Goal: Communication & Community: Participate in discussion

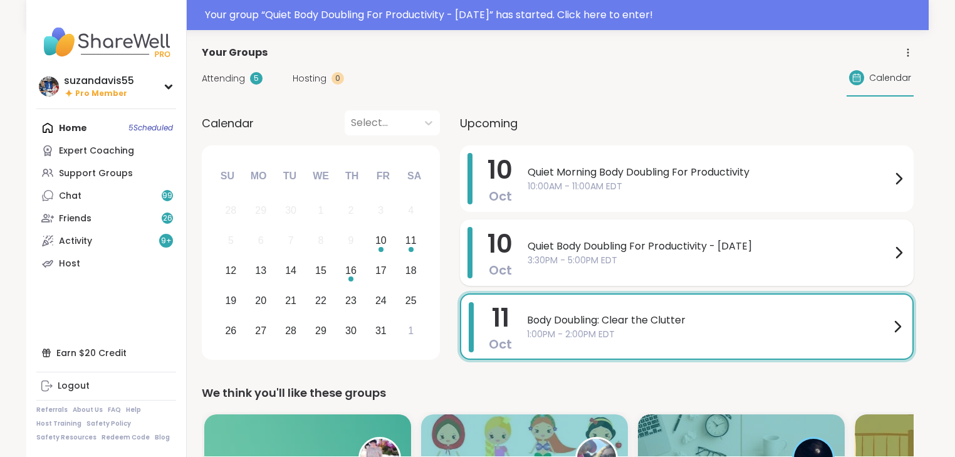
click at [617, 255] on span "3:30PM - 5:00PM EDT" at bounding box center [710, 260] width 364 height 13
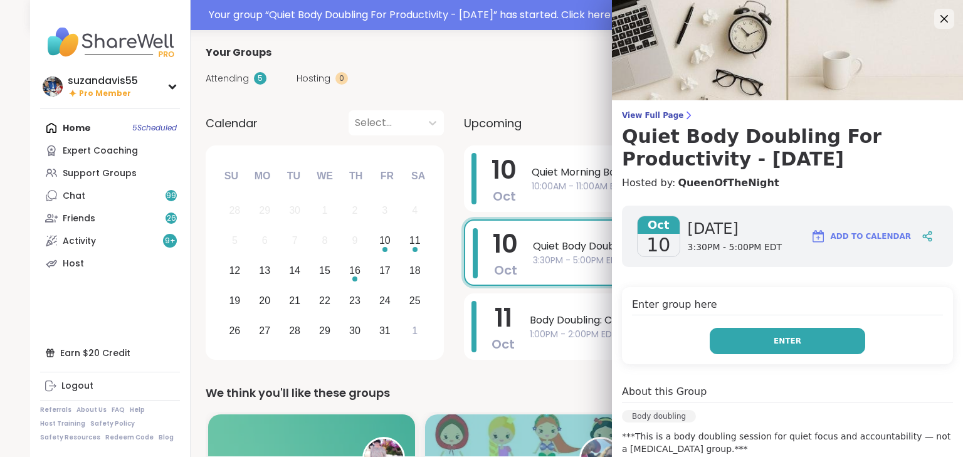
click at [755, 346] on button "Enter" at bounding box center [787, 341] width 155 height 26
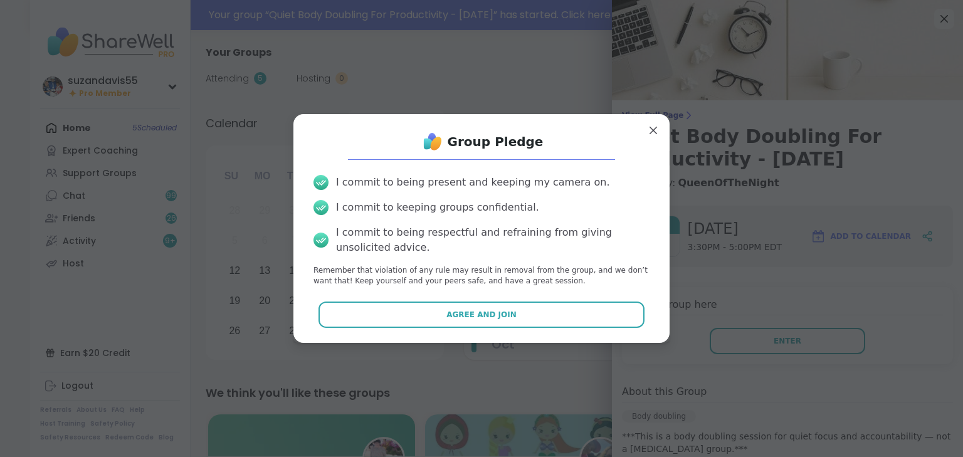
click at [472, 304] on button "Agree and Join" at bounding box center [481, 315] width 327 height 26
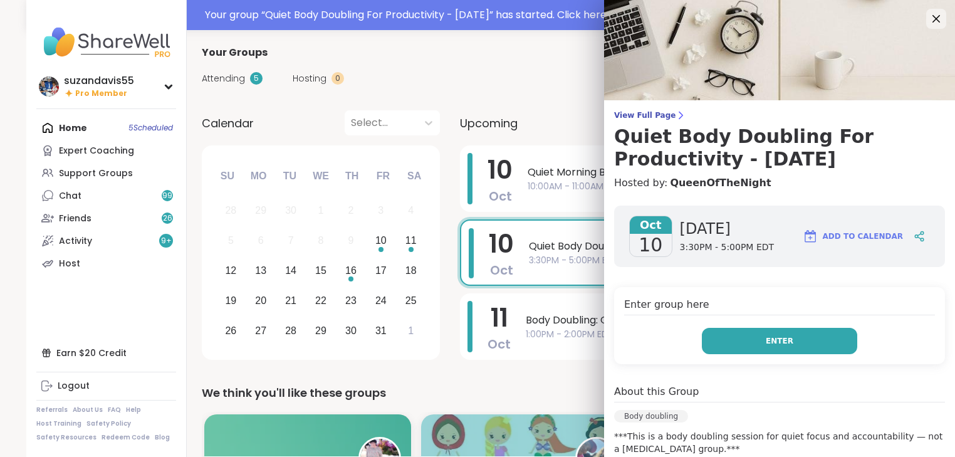
click at [764, 345] on button "Enter" at bounding box center [779, 341] width 155 height 26
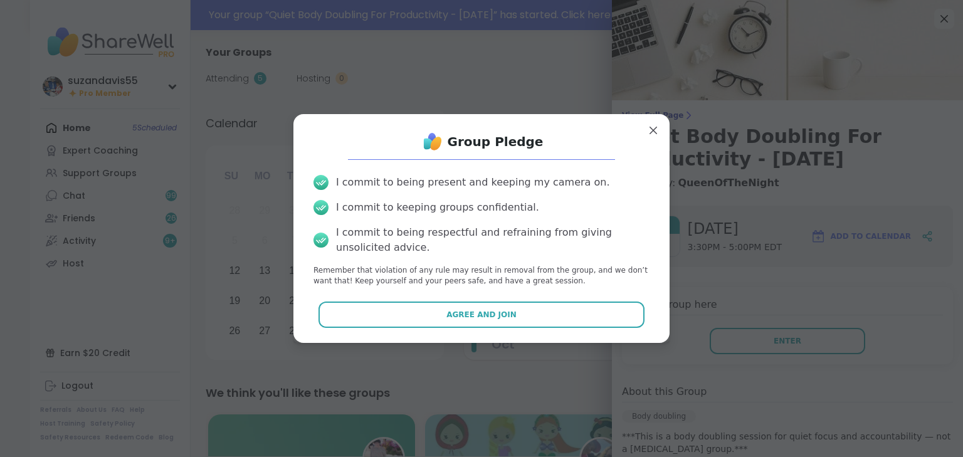
click at [517, 307] on button "Agree and Join" at bounding box center [481, 315] width 327 height 26
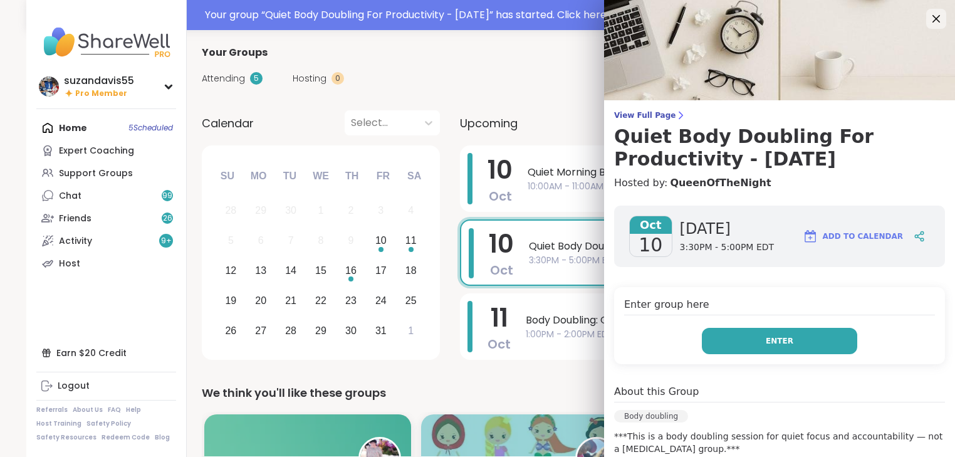
click at [764, 340] on button "Enter" at bounding box center [779, 341] width 155 height 26
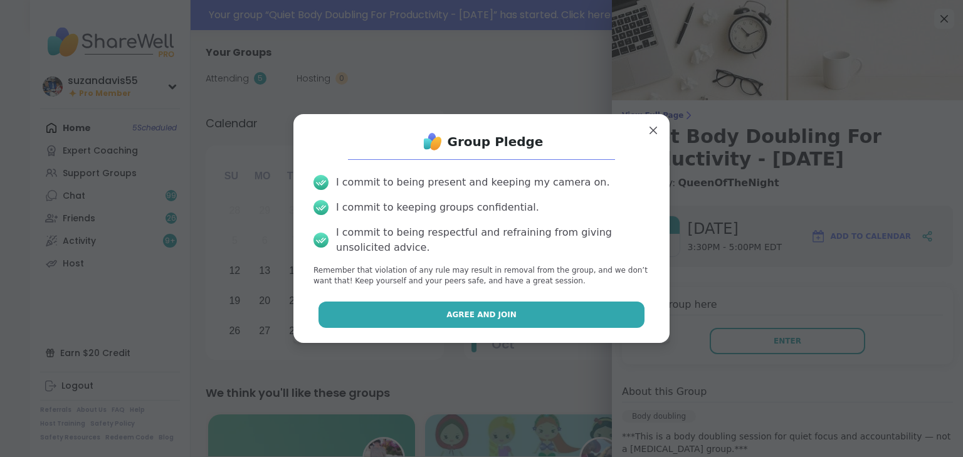
click at [519, 310] on button "Agree and Join" at bounding box center [481, 315] width 327 height 26
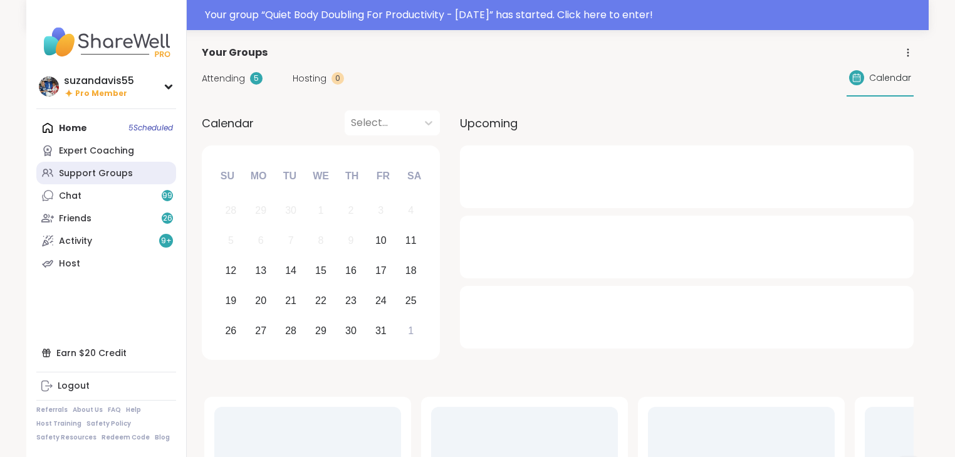
click at [73, 169] on div "Support Groups" at bounding box center [96, 173] width 74 height 13
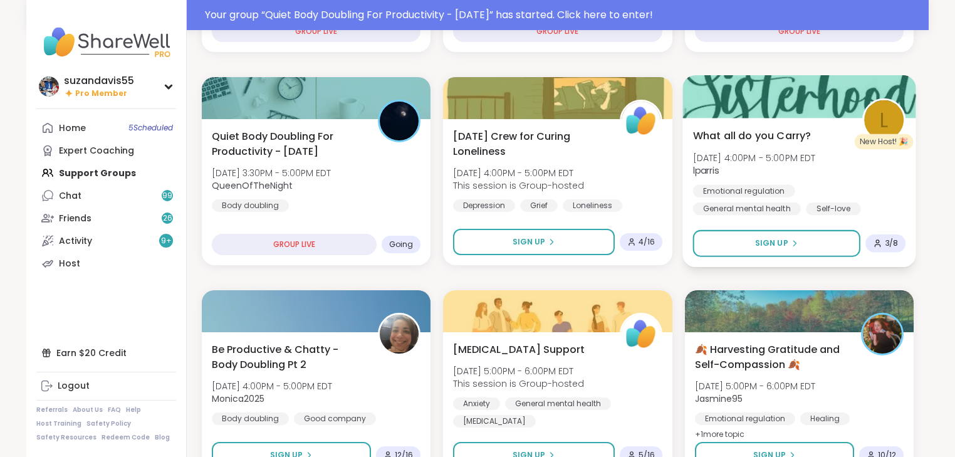
scroll to position [351, 0]
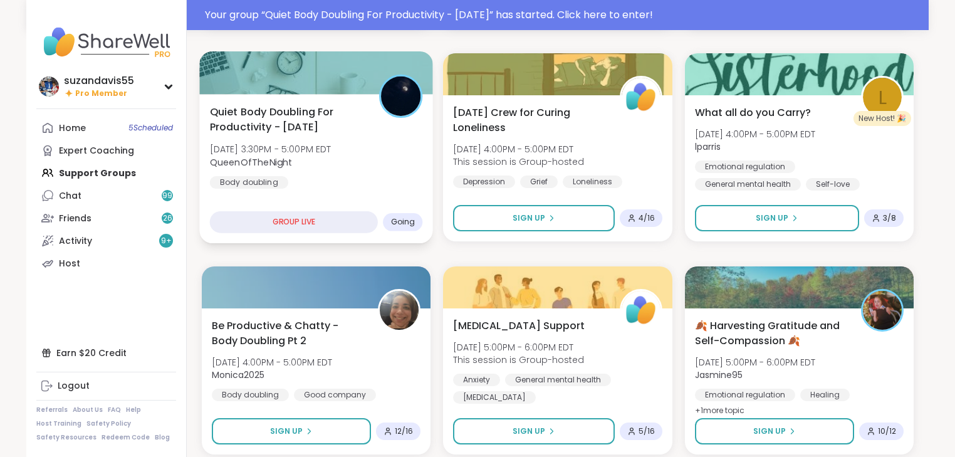
click at [332, 157] on span "QueenOfTheNight" at bounding box center [271, 161] width 122 height 13
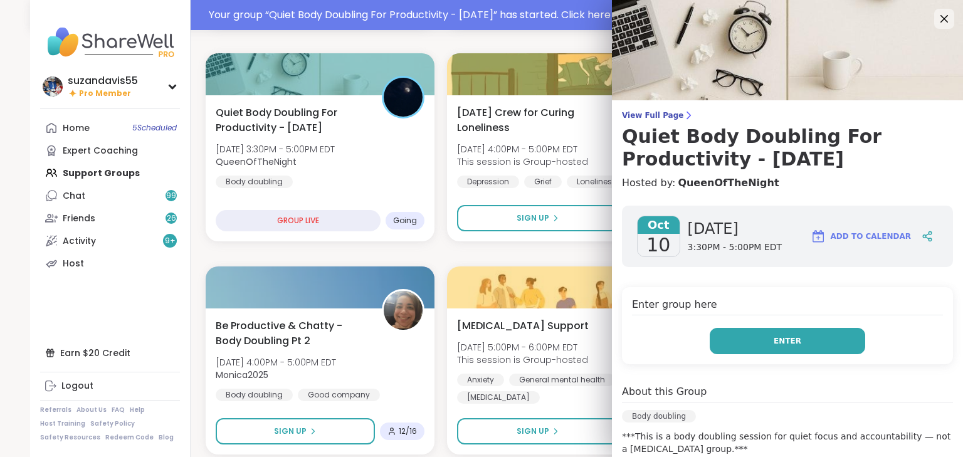
click at [785, 344] on span "Enter" at bounding box center [788, 340] width 28 height 11
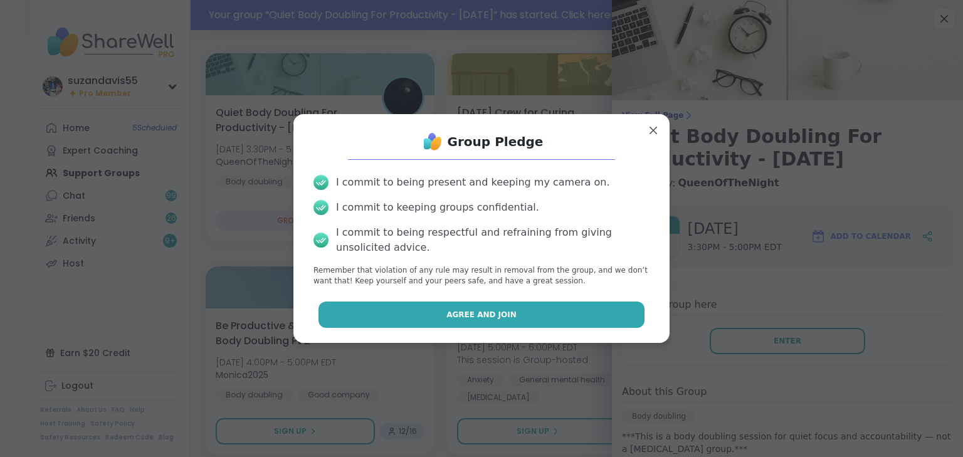
click at [567, 310] on button "Agree and Join" at bounding box center [481, 315] width 327 height 26
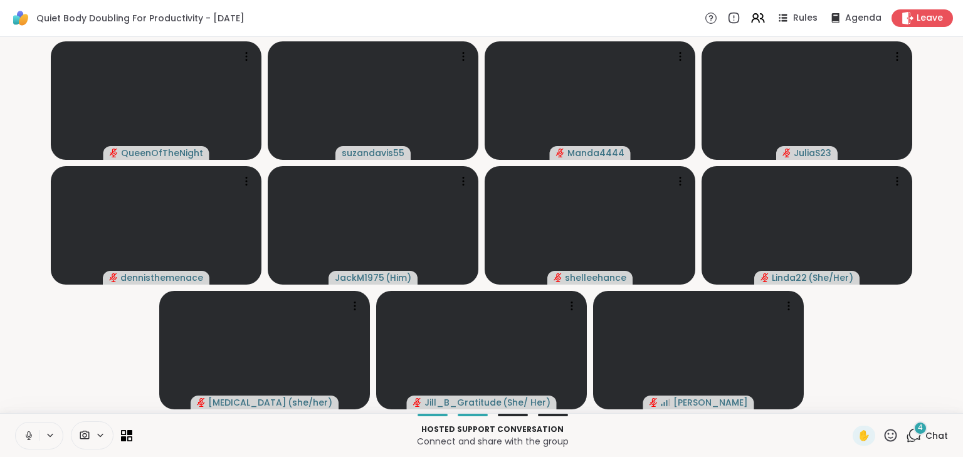
click at [38, 443] on button at bounding box center [28, 436] width 24 height 26
click at [705, 437] on p "Connect and share with the group" at bounding box center [492, 441] width 705 height 13
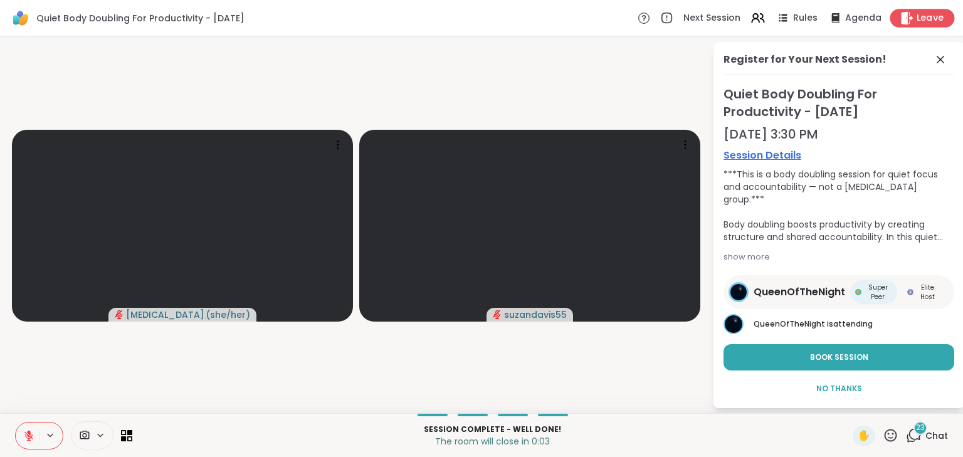
click at [916, 18] on span "Leave" at bounding box center [930, 18] width 28 height 13
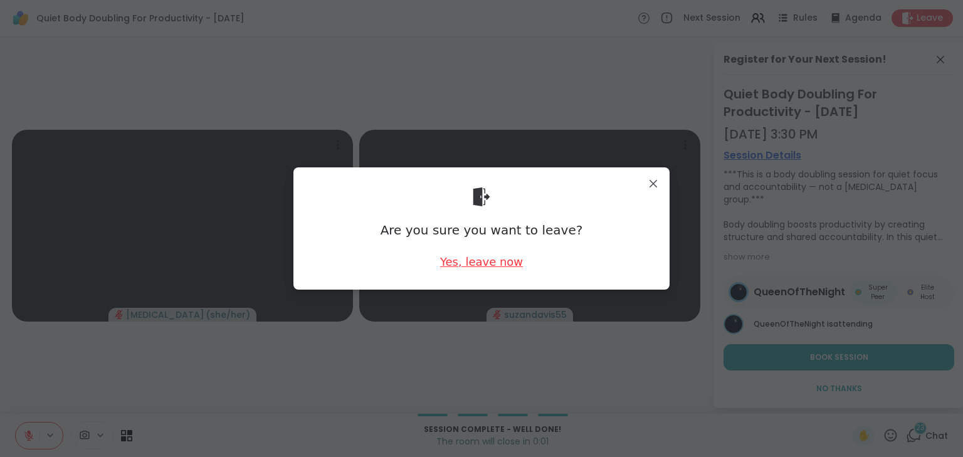
click at [479, 263] on div "Yes, leave now" at bounding box center [481, 262] width 83 height 16
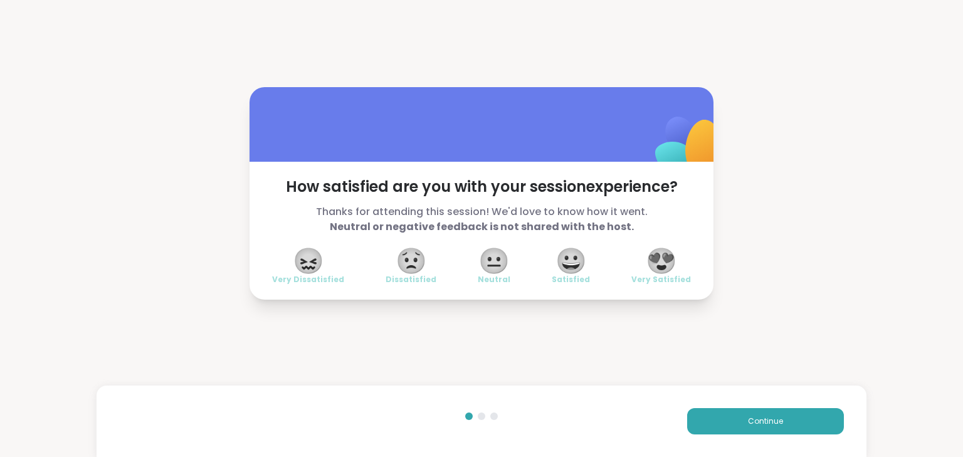
click at [654, 256] on span "😍" at bounding box center [661, 260] width 31 height 23
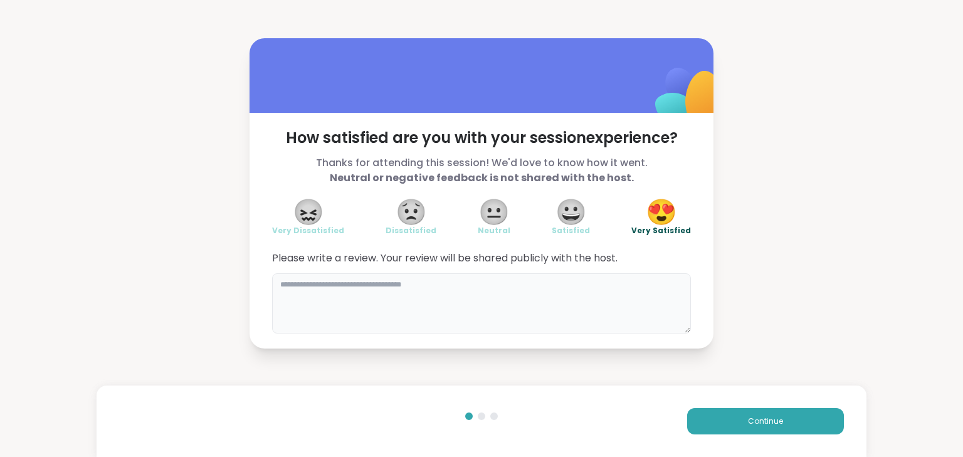
drag, startPoint x: 471, startPoint y: 304, endPoint x: 492, endPoint y: 298, distance: 21.6
click at [471, 306] on textarea at bounding box center [481, 303] width 419 height 60
type textarea "**********"
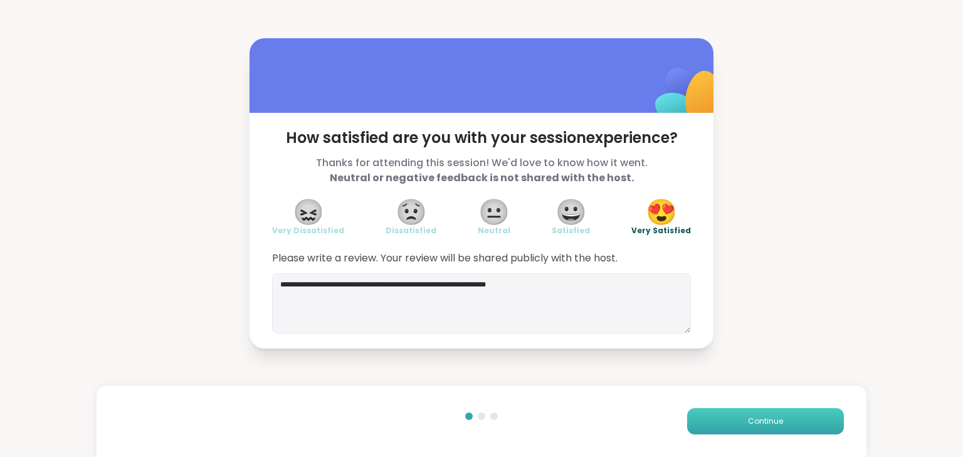
click at [774, 421] on span "Continue" at bounding box center [765, 421] width 35 height 11
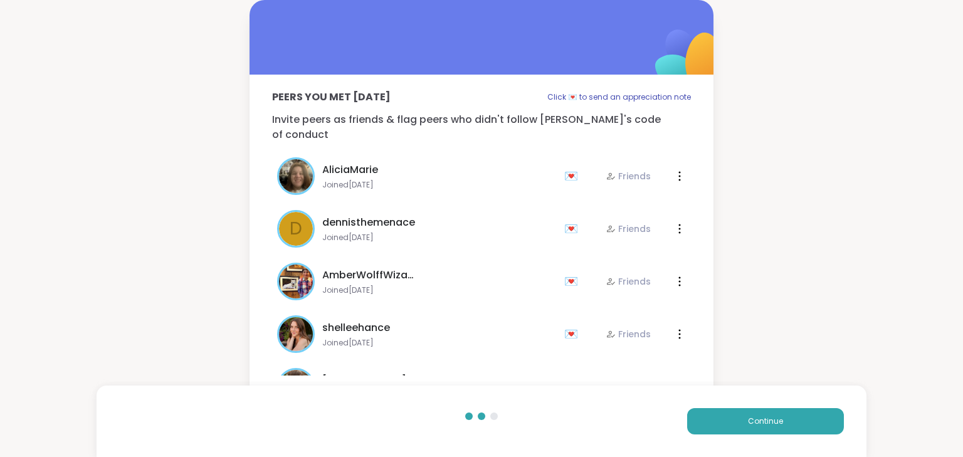
click at [8, 402] on div "Peers you met today Click 💌 to send an appreciation note Invite peers as friend…" at bounding box center [481, 235] width 963 height 471
click at [738, 423] on button "Continue" at bounding box center [765, 421] width 157 height 26
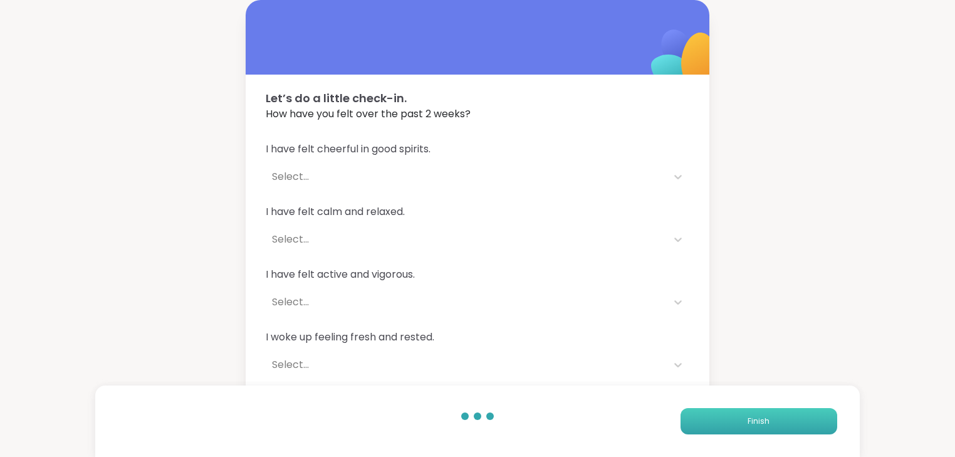
click at [742, 419] on button "Finish" at bounding box center [759, 421] width 157 height 26
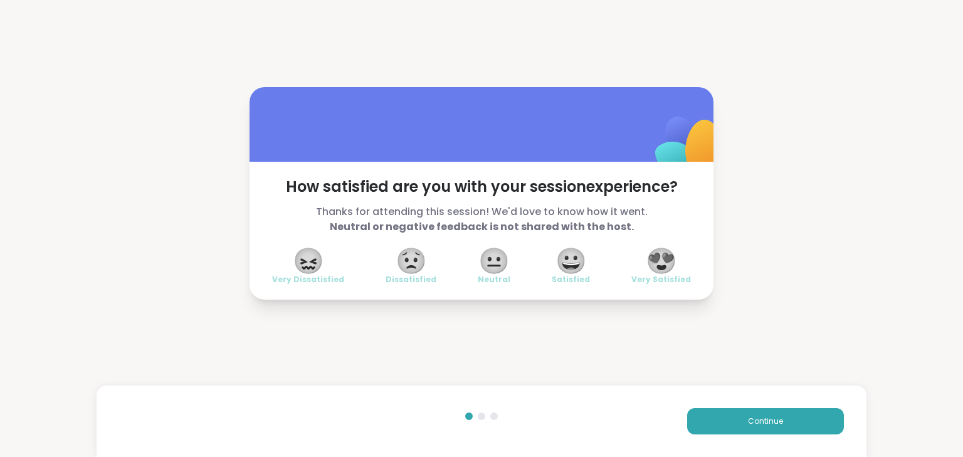
click at [661, 266] on span "😍" at bounding box center [661, 260] width 31 height 23
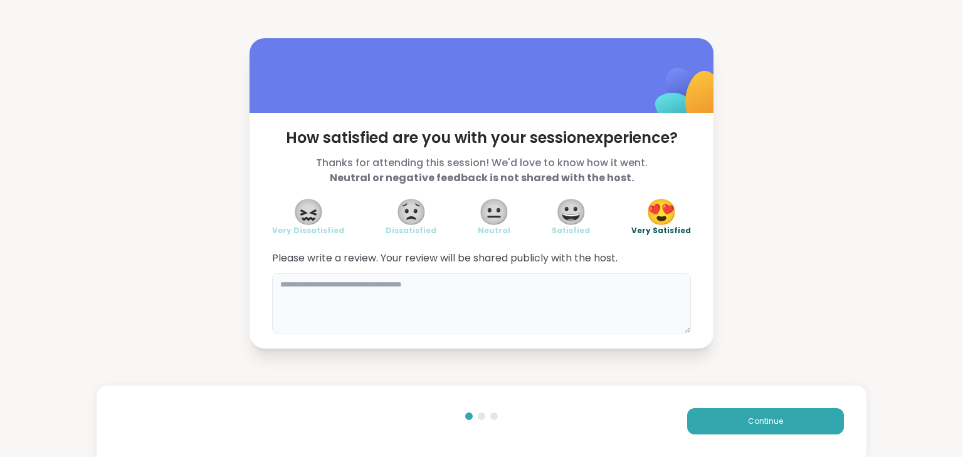
click at [555, 314] on textarea at bounding box center [481, 303] width 419 height 60
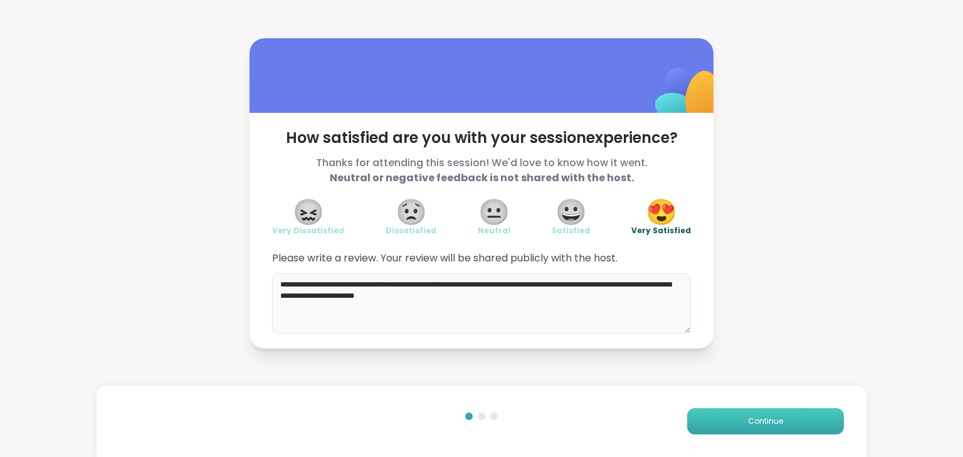
type textarea "**********"
click at [758, 419] on span "Continue" at bounding box center [765, 421] width 35 height 11
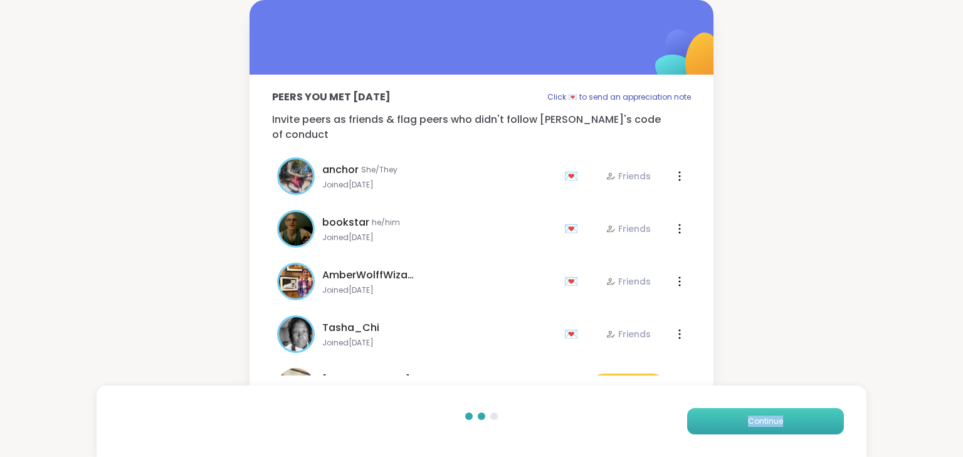
drag, startPoint x: 781, startPoint y: 386, endPoint x: 741, endPoint y: 418, distance: 51.7
click at [794, 391] on div "Peers you met today Click 💌 to send an appreciation note Invite peers as friend…" at bounding box center [481, 200] width 963 height 401
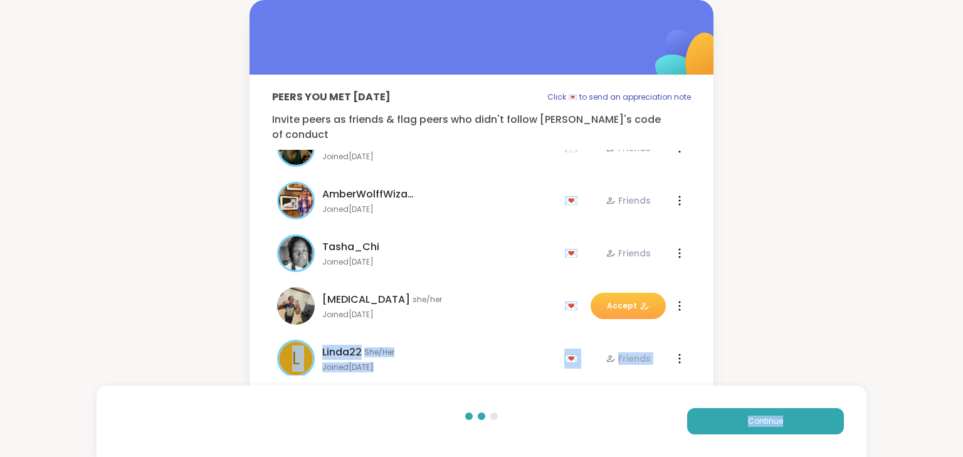
scroll to position [150, 0]
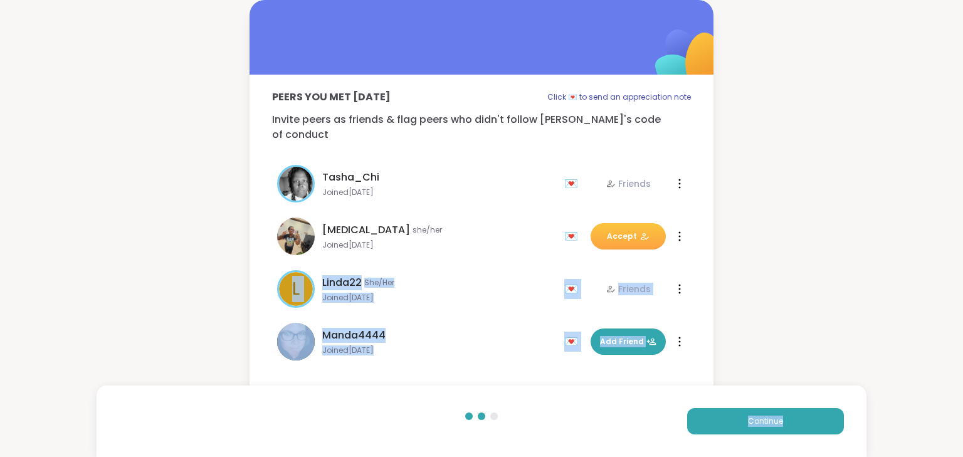
click at [444, 293] on span "Joined Jul 2025" at bounding box center [439, 298] width 234 height 10
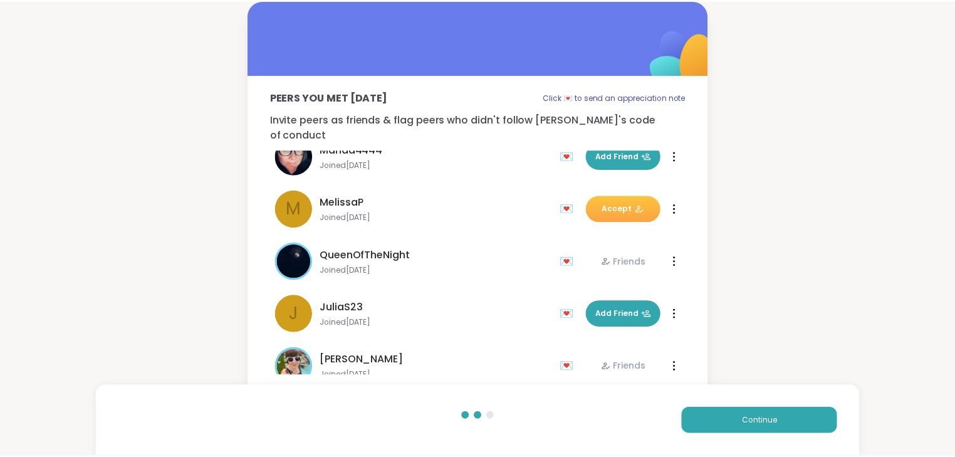
scroll to position [354, 0]
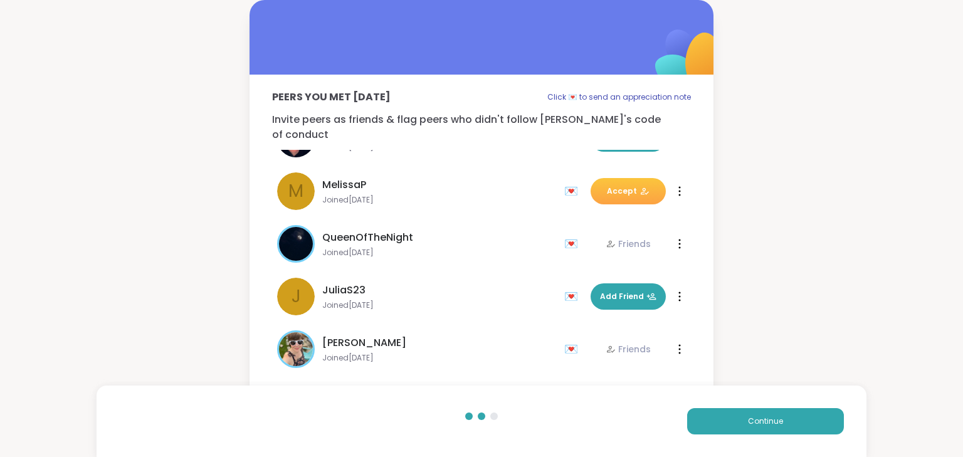
click at [607, 186] on span "Accept" at bounding box center [628, 191] width 43 height 11
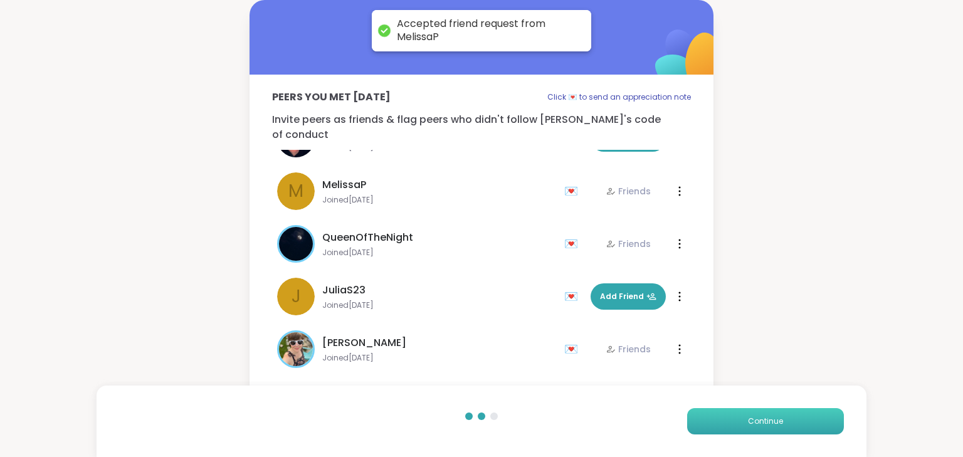
click at [762, 416] on span "Continue" at bounding box center [765, 421] width 35 height 11
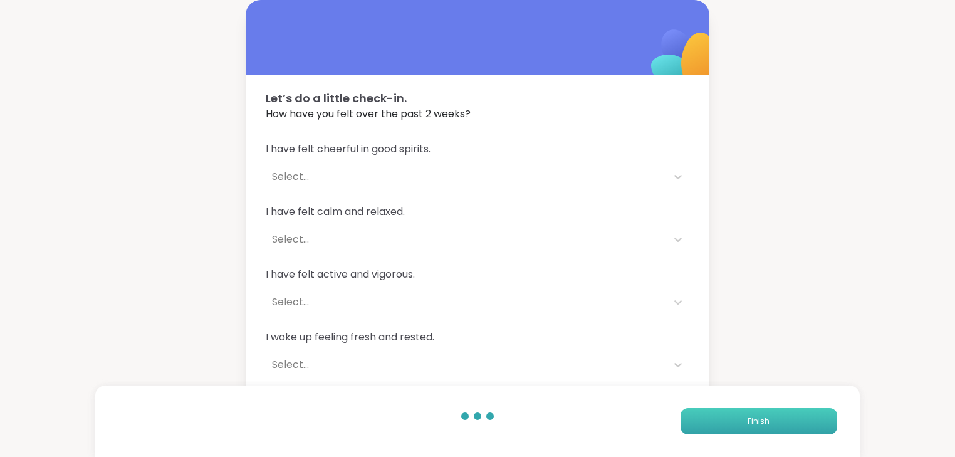
click at [757, 425] on span "Finish" at bounding box center [759, 421] width 22 height 11
